Goal: Navigation & Orientation: Go to known website

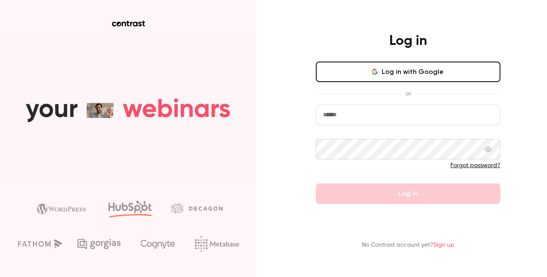
type input "**********"
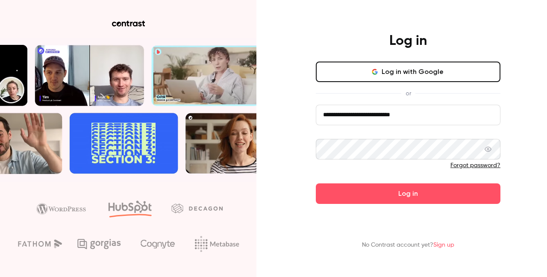
click at [423, 206] on main "**********" at bounding box center [408, 138] width 222 height 277
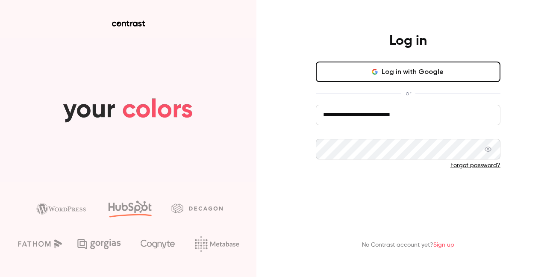
click at [407, 193] on button "Log in" at bounding box center [408, 193] width 185 height 21
